Goal: Information Seeking & Learning: Learn about a topic

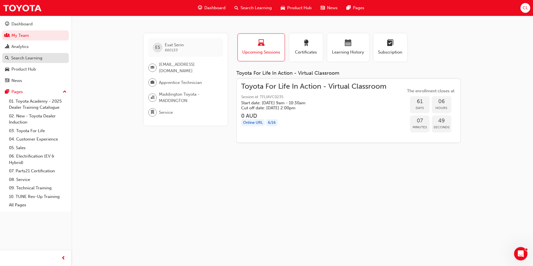
click at [29, 57] on div "Search Learning" at bounding box center [26, 58] width 31 height 6
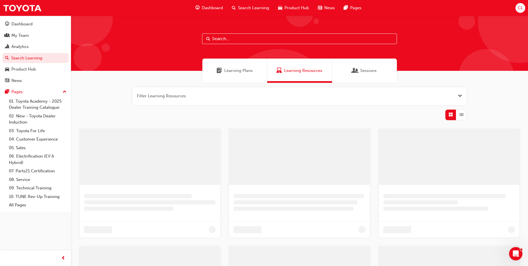
click at [242, 36] on input "text" at bounding box center [299, 38] width 195 height 11
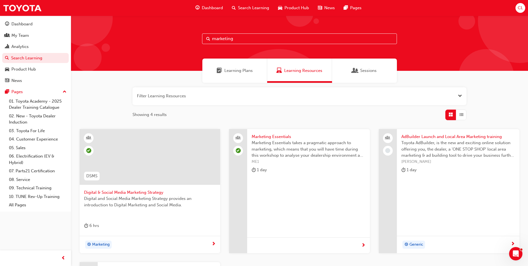
type input "marketing"
click at [231, 72] on span "Learning Plans" at bounding box center [239, 70] width 28 height 6
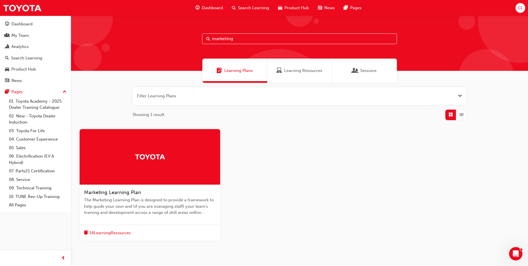
click at [124, 232] on span "14 Learning Resources" at bounding box center [110, 233] width 42 height 6
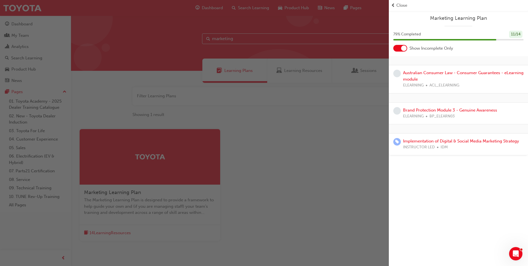
click at [401, 48] on div at bounding box center [401, 48] width 14 height 7
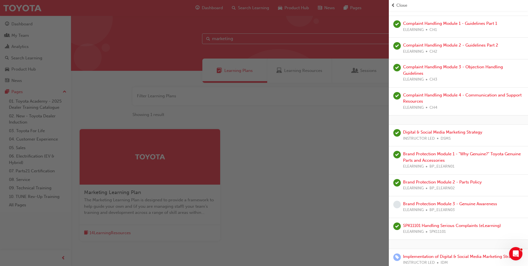
scroll to position [153, 0]
